Goal: Understand process/instructions: Learn about a topic

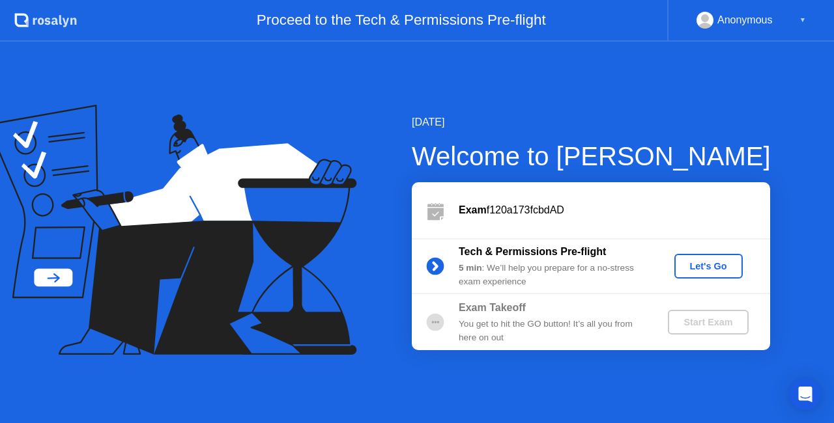
click at [705, 267] on div "Let's Go" at bounding box center [708, 266] width 58 height 10
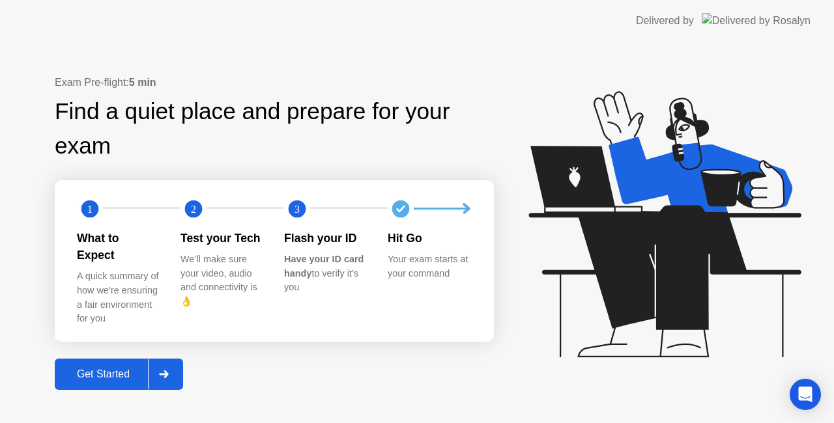
click at [89, 369] on div "Get Started" at bounding box center [103, 375] width 89 height 12
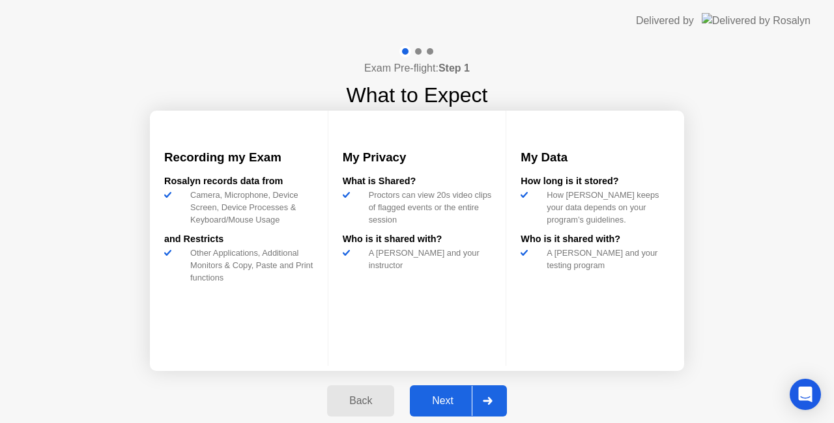
click at [440, 400] on div "Next" at bounding box center [443, 401] width 58 height 12
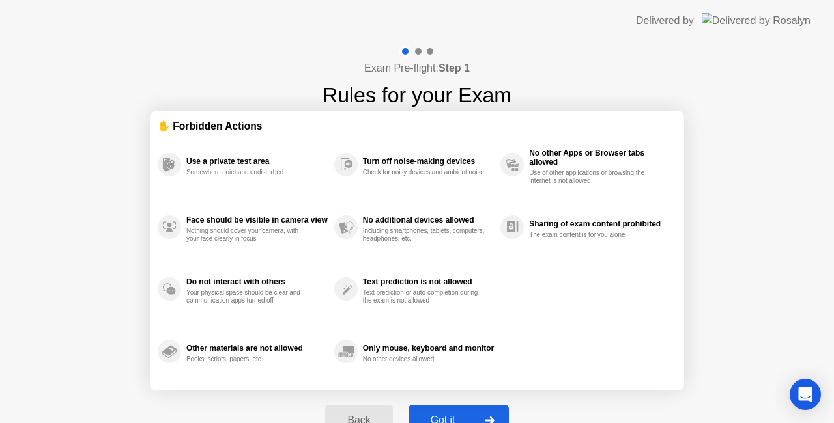
click at [442, 412] on button "Got it" at bounding box center [458, 420] width 100 height 31
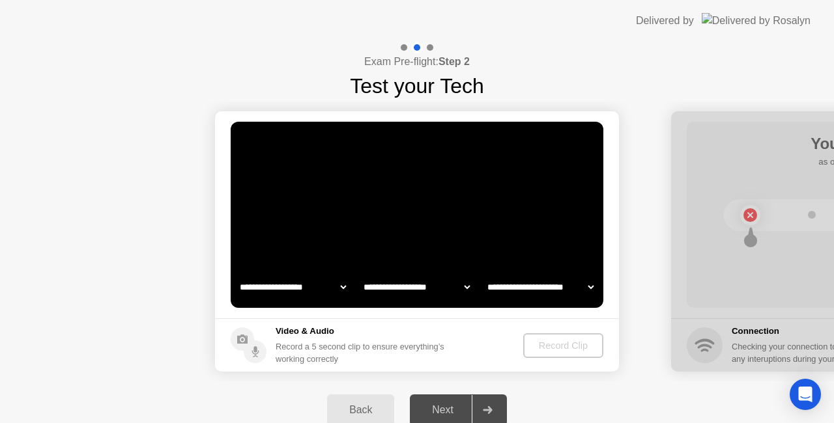
click at [547, 341] on div "Record Clip" at bounding box center [563, 346] width 70 height 10
click at [352, 400] on button "Back" at bounding box center [360, 410] width 67 height 31
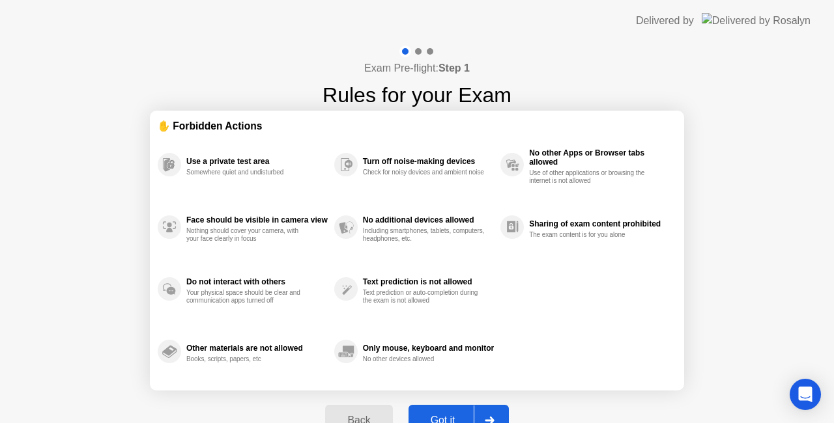
click at [440, 409] on button "Got it" at bounding box center [458, 420] width 100 height 31
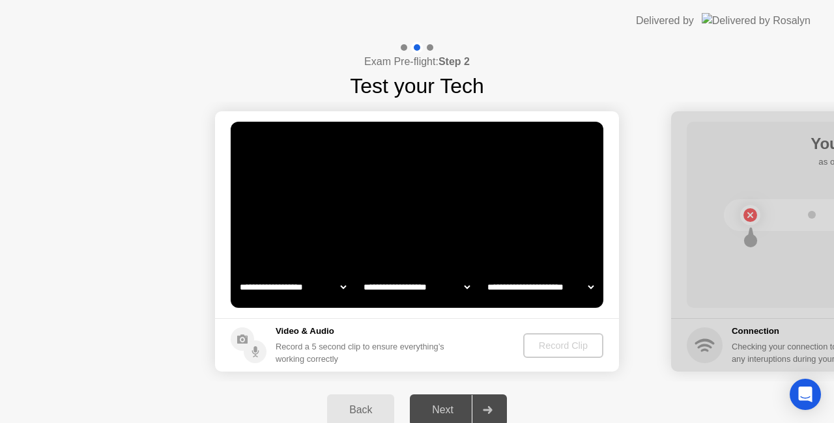
click at [378, 289] on select "**********" at bounding box center [416, 287] width 111 height 26
click at [285, 286] on select "**********" at bounding box center [292, 287] width 111 height 26
click at [665, 60] on div "Exam Pre-flight: Step 2 Test your Tech" at bounding box center [417, 72] width 834 height 60
click at [371, 412] on div "Back" at bounding box center [360, 411] width 59 height 12
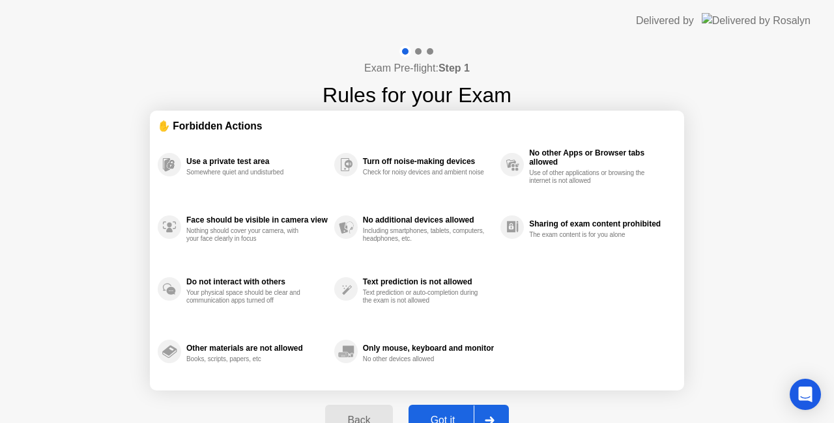
click at [371, 412] on button "Back" at bounding box center [358, 420] width 67 height 31
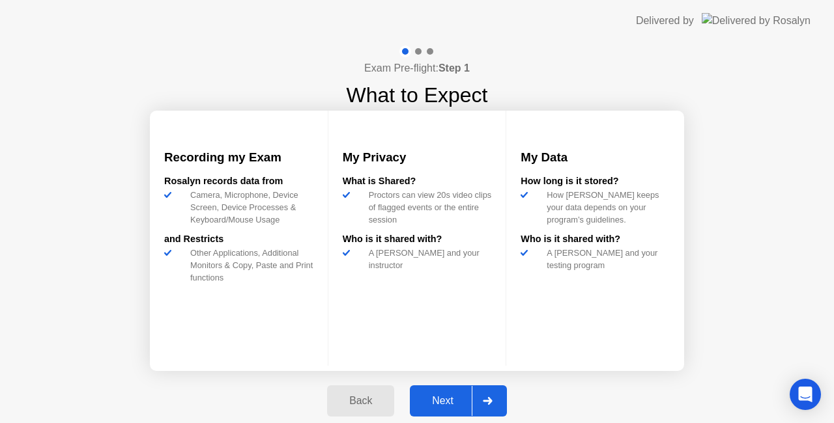
click at [371, 412] on button "Back" at bounding box center [360, 401] width 67 height 31
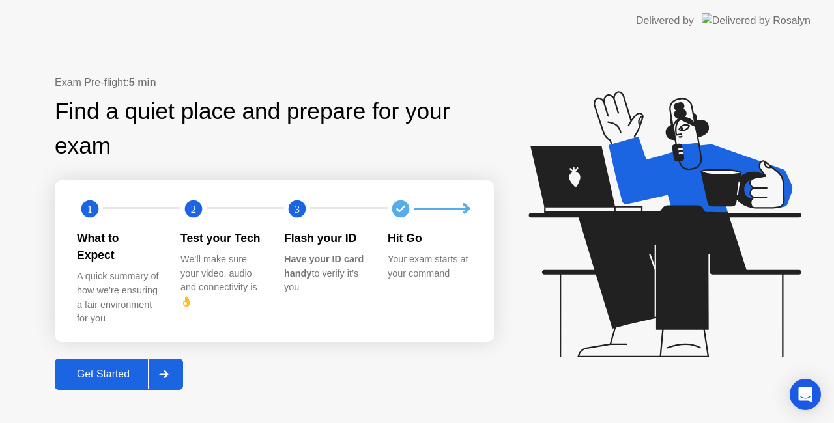
click at [165, 360] on div at bounding box center [163, 375] width 31 height 30
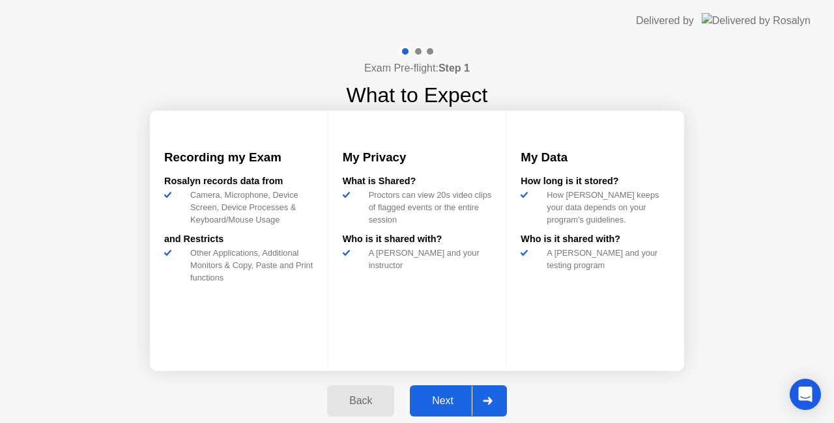
click at [489, 396] on div at bounding box center [487, 401] width 31 height 30
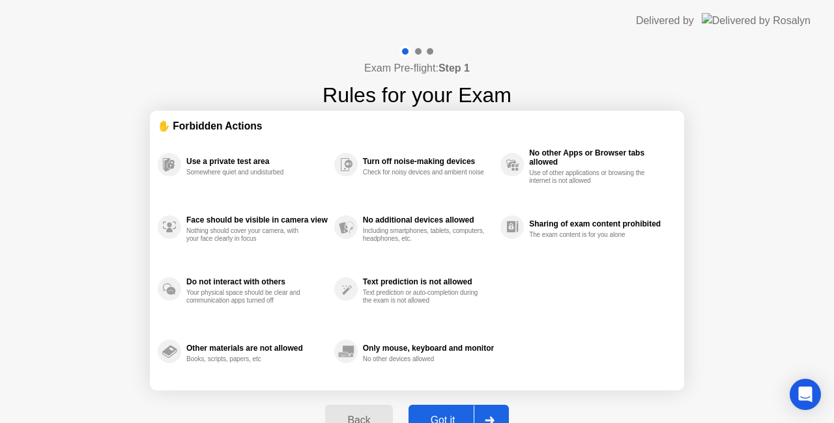
click at [496, 416] on div at bounding box center [489, 421] width 31 height 30
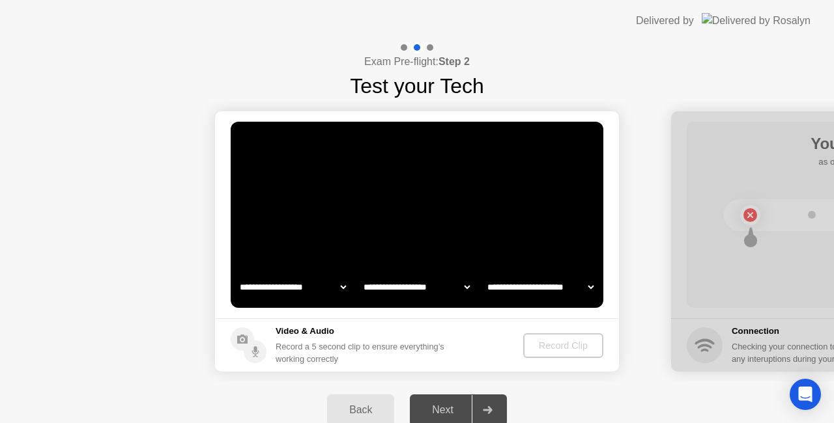
click at [489, 332] on footer "Video & Audio Record a 5 second clip to ensure everything’s working correctly R…" at bounding box center [417, 345] width 404 height 53
drag, startPoint x: 546, startPoint y: 330, endPoint x: 536, endPoint y: 300, distance: 32.3
click at [536, 300] on app-media "**********" at bounding box center [417, 241] width 404 height 261
click at [515, 268] on video at bounding box center [417, 215] width 373 height 186
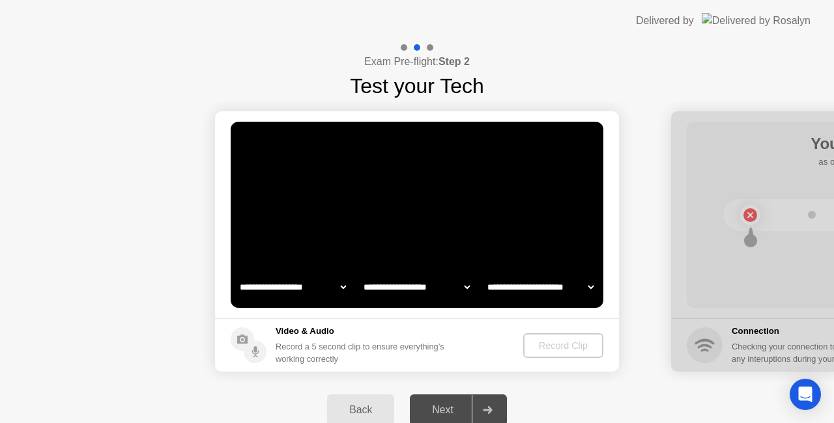
click at [518, 276] on select "**********" at bounding box center [540, 287] width 111 height 26
